Goal: Task Accomplishment & Management: Manage account settings

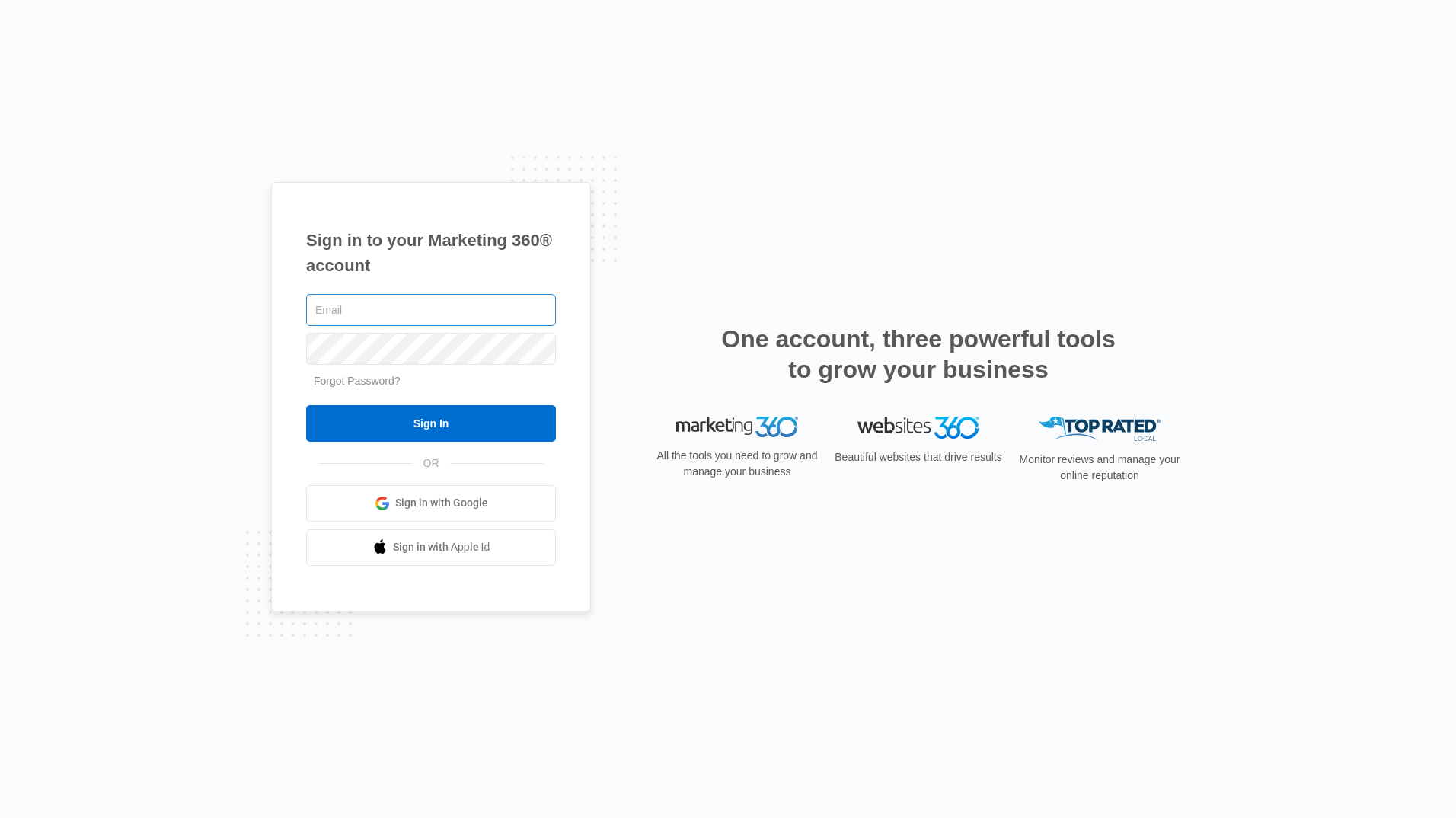
click at [464, 303] on input "text" at bounding box center [430, 310] width 250 height 32
type input "tkelly@tecgroup.biz"
click at [371, 380] on link "Forgot Password?" at bounding box center [357, 381] width 87 height 12
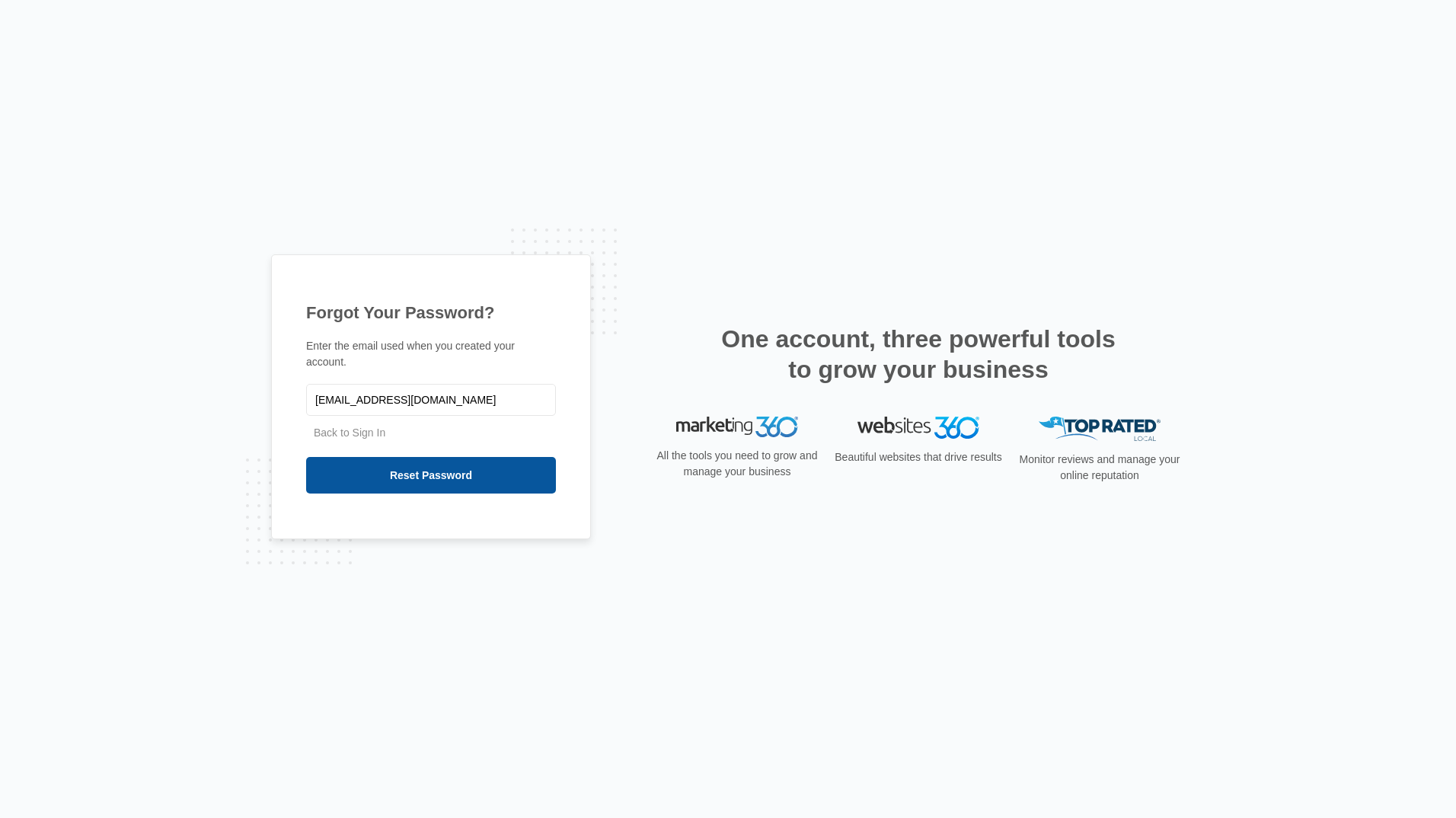
type input "[EMAIL_ADDRESS][DOMAIN_NAME]"
click at [433, 466] on input "Reset Password" at bounding box center [430, 475] width 250 height 37
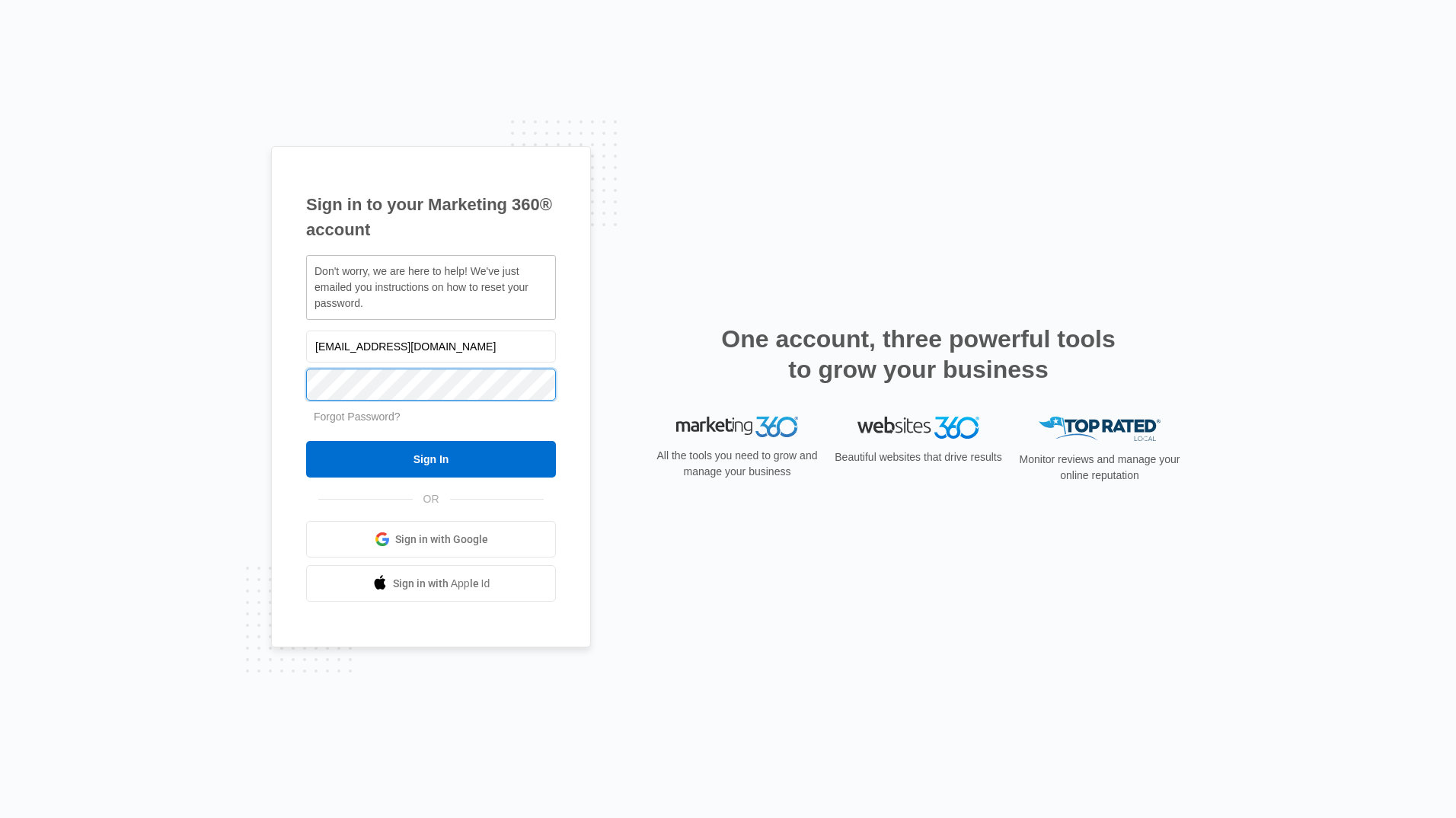
click at [306, 441] on input "Sign In" at bounding box center [430, 459] width 250 height 37
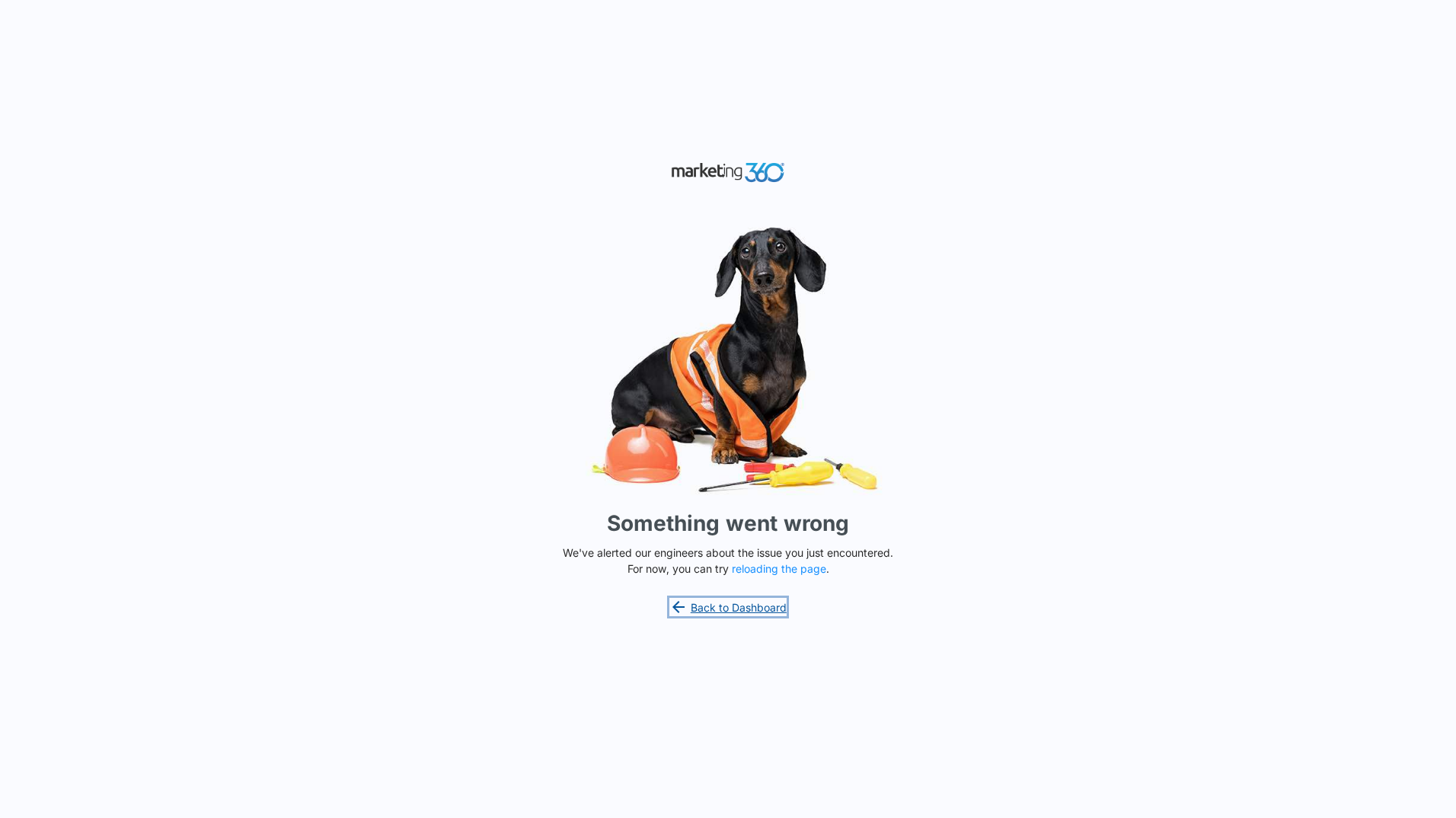
click at [764, 607] on link "Back to Dashboard" at bounding box center [728, 607] width 118 height 18
